Goal: Information Seeking & Learning: Learn about a topic

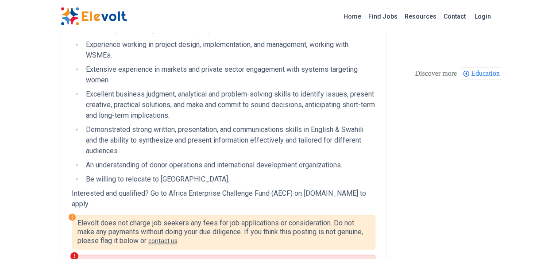
scroll to position [499, 0]
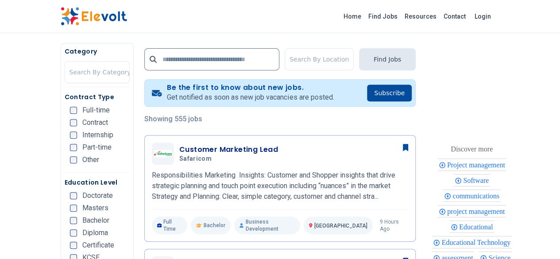
scroll to position [160, 0]
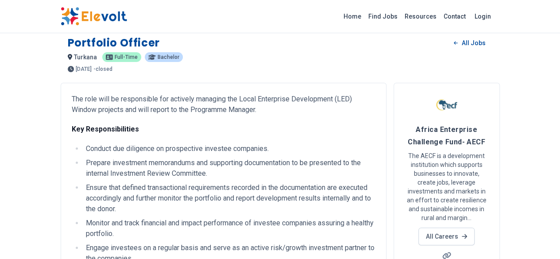
scroll to position [6, 0]
click at [474, 228] on link "All Careers" at bounding box center [446, 237] width 56 height 18
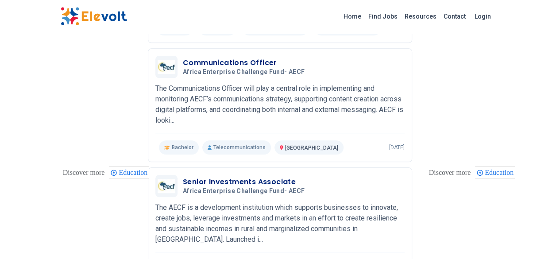
scroll to position [340, 0]
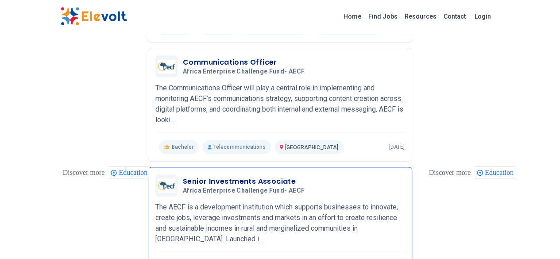
click at [212, 176] on h3 "Senior Investments Associate" at bounding box center [245, 181] width 125 height 11
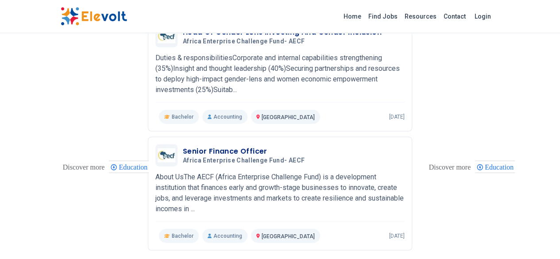
scroll to position [1097, 0]
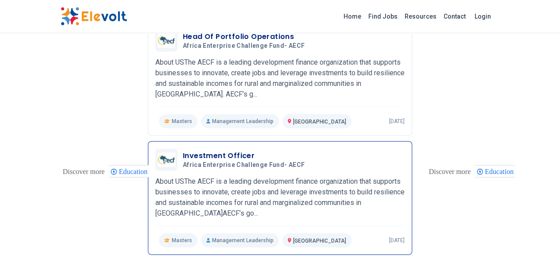
click at [183, 150] on h3 "Investment Officer" at bounding box center [245, 155] width 125 height 11
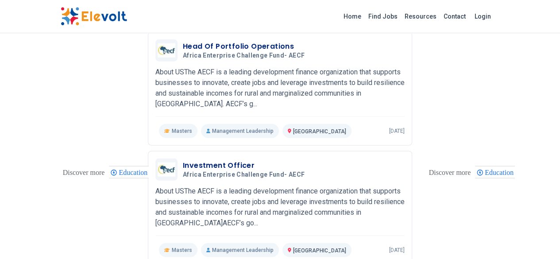
scroll to position [1087, 0]
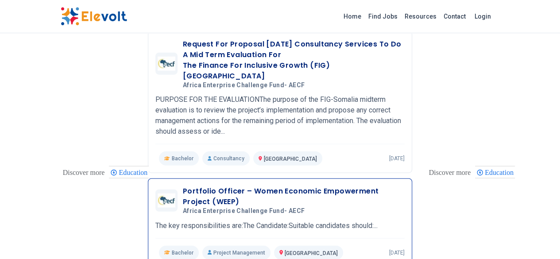
scroll to position [1021, 0]
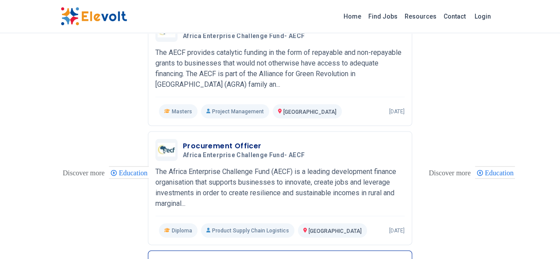
scroll to position [812, 0]
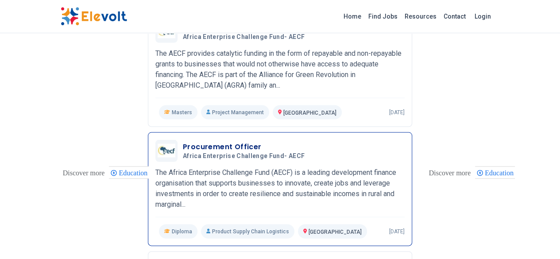
click at [194, 141] on h3 "Procurement Officer" at bounding box center [245, 146] width 125 height 11
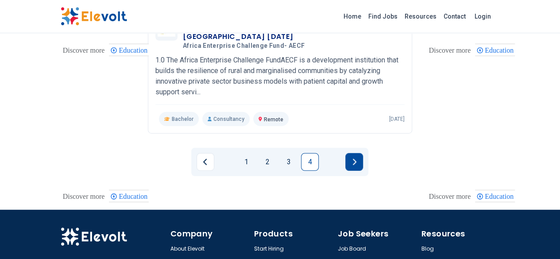
click at [351, 153] on button "Next page" at bounding box center [354, 162] width 18 height 18
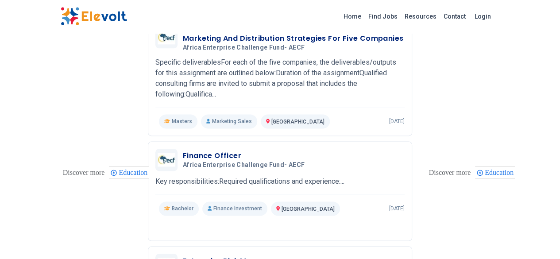
scroll to position [578, 0]
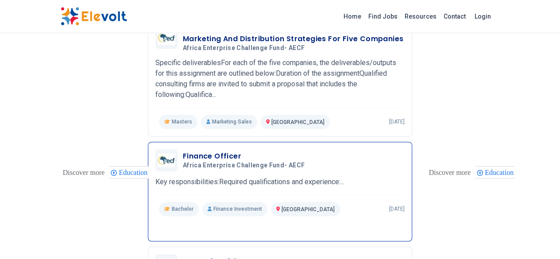
click at [183, 151] on h3 "Finance Officer" at bounding box center [245, 156] width 125 height 11
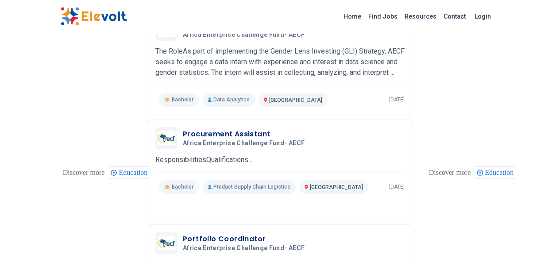
scroll to position [0, 0]
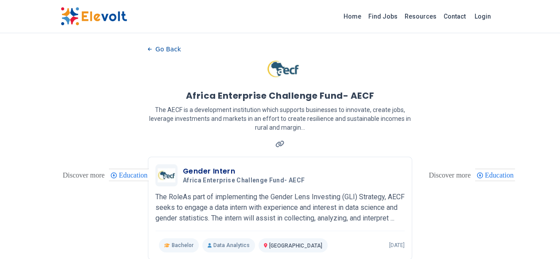
click at [289, 70] on img at bounding box center [282, 69] width 33 height 27
click at [302, 92] on h1 "Africa Enterprise Challenge Fund- AECF" at bounding box center [279, 95] width 189 height 12
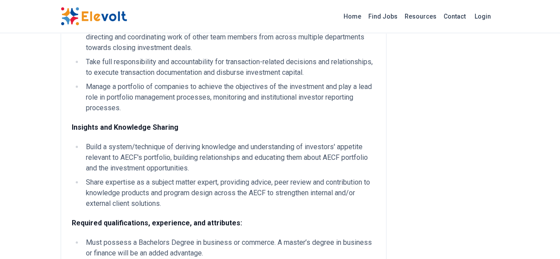
scroll to position [337, 0]
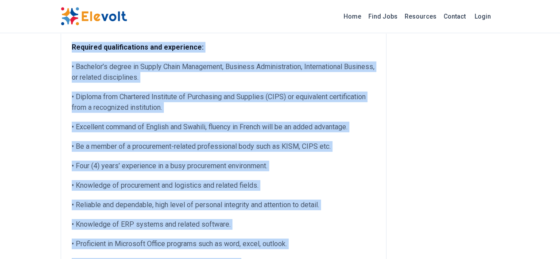
scroll to position [1545, 0]
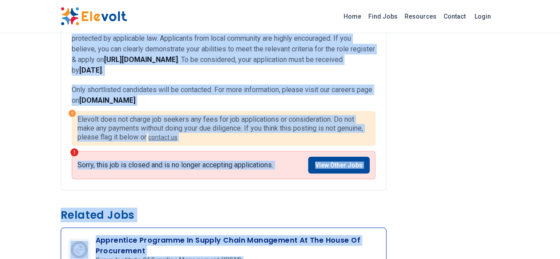
drag, startPoint x: 14, startPoint y: 48, endPoint x: 385, endPoint y: 47, distance: 370.9
copy div "Procurement Officer All Jobs nairobi city KE full-time diploma 5 years ago 04/0…"
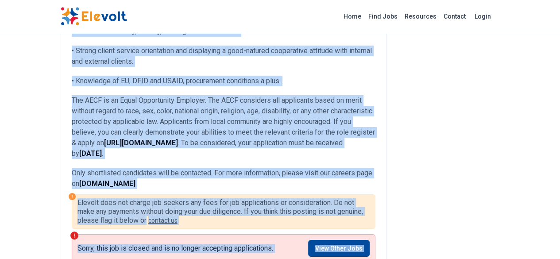
scroll to position [1472, 0]
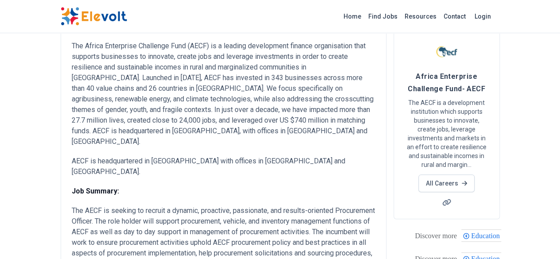
scroll to position [0, 0]
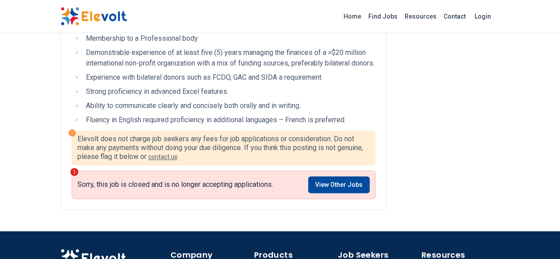
scroll to position [468, 0]
